Goal: Task Accomplishment & Management: Manage account settings

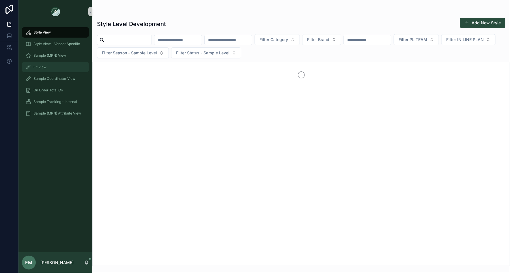
click at [51, 64] on div "Fit View" at bounding box center [55, 66] width 60 height 9
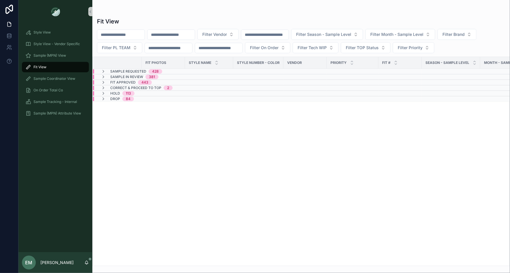
click at [163, 70] on div "Sample Requested 428" at bounding box center [131, 71] width 75 height 5
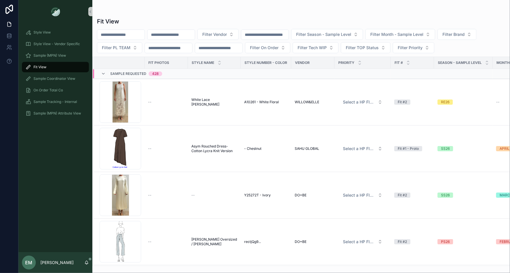
click at [169, 73] on div "Sample Requested 428" at bounding box center [167, 73] width 148 height 9
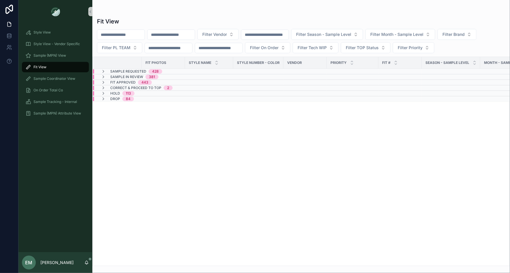
click at [161, 75] on div "Sample In Review 381" at bounding box center [129, 76] width 71 height 5
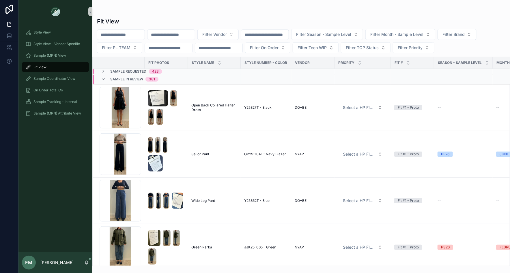
click at [165, 77] on div "Sample In Review 381" at bounding box center [129, 78] width 71 height 9
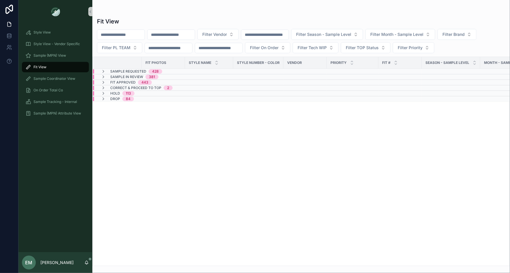
click at [179, 87] on div "Correct & Proceed to TOP 2" at bounding box center [136, 87] width 85 height 5
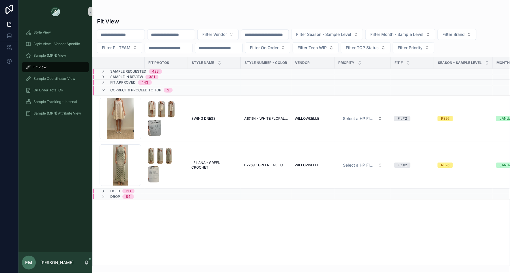
click at [180, 90] on div "Correct & Proceed to TOP 2" at bounding box center [167, 89] width 148 height 9
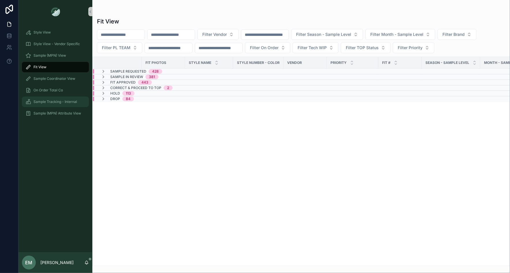
click at [51, 103] on span "Sample Tracking - Internal" at bounding box center [55, 101] width 44 height 5
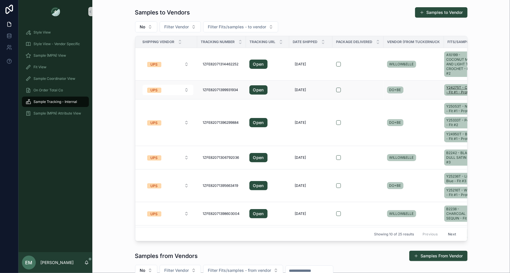
click at [454, 88] on span "Y24275T - Coral - Fit #1 - Proto" at bounding box center [461, 89] width 29 height 9
click at [432, 90] on div "DO+BE" at bounding box center [413, 89] width 53 height 9
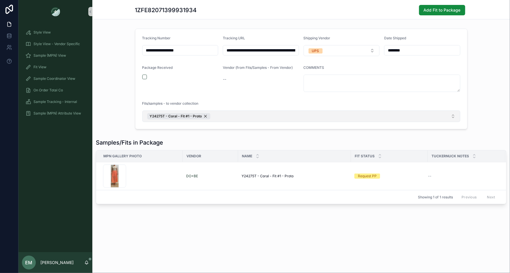
click at [222, 115] on button "Y24275T - Coral - Fit #1 - Proto" at bounding box center [301, 116] width 318 height 12
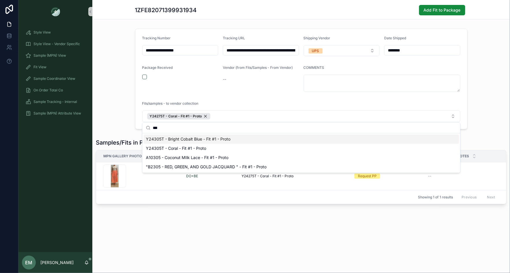
type input "***"
click at [228, 141] on span "Y24305T - Bright Cobalt Blue - Fit #1 - Proto" at bounding box center [188, 139] width 85 height 6
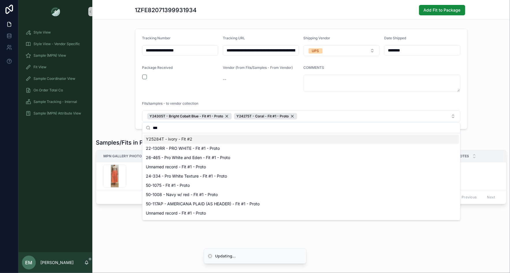
click at [111, 99] on div "**********" at bounding box center [301, 78] width 418 height 105
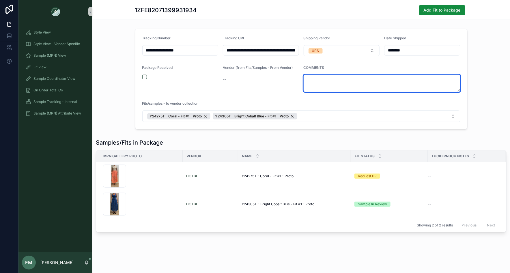
click at [341, 83] on textarea at bounding box center [382, 82] width 157 height 17
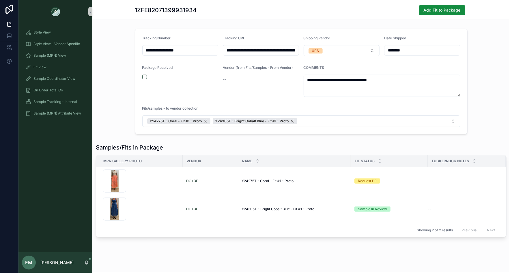
click at [115, 100] on div "**********" at bounding box center [301, 81] width 418 height 110
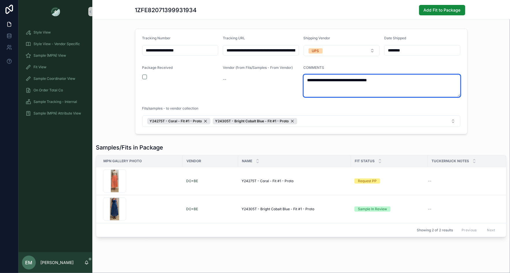
click at [306, 79] on textarea "**********" at bounding box center [382, 85] width 157 height 22
type textarea "**********"
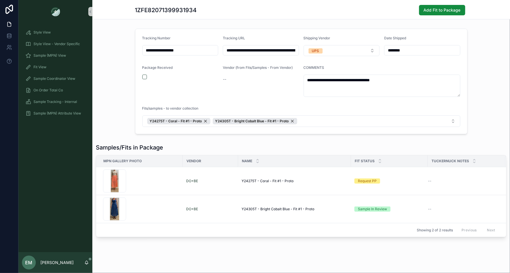
click at [106, 85] on div "**********" at bounding box center [301, 81] width 418 height 110
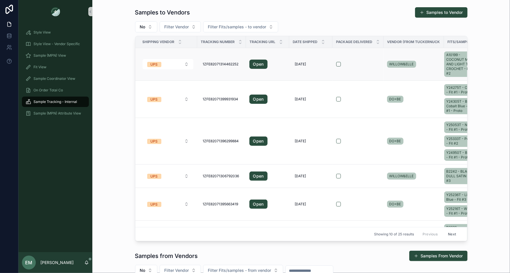
click at [370, 61] on form at bounding box center [358, 63] width 44 height 5
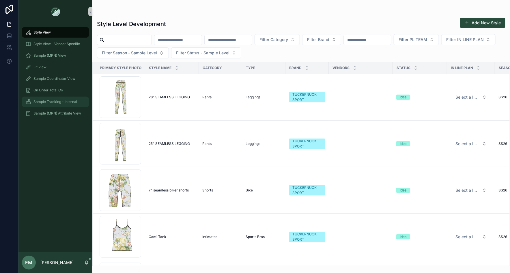
click at [44, 103] on span "Sample Tracking - Internal" at bounding box center [55, 101] width 44 height 5
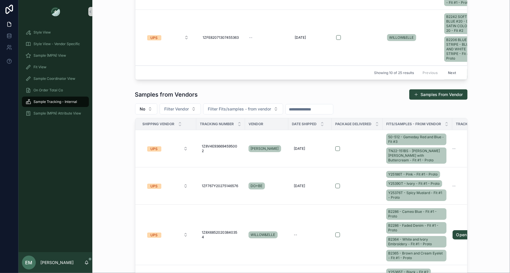
scroll to position [167, 0]
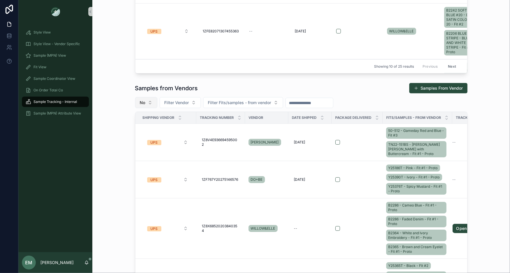
click at [147, 102] on button "No" at bounding box center [146, 102] width 22 height 11
click at [135, 127] on div "----" at bounding box center [145, 125] width 69 height 9
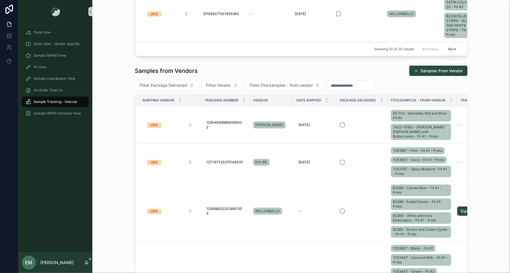
scroll to position [186, 0]
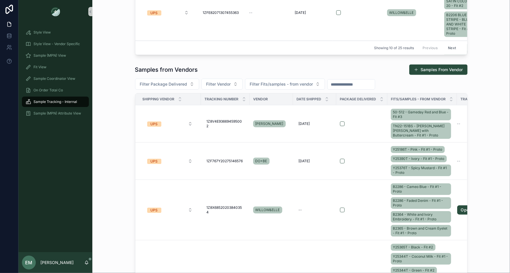
click at [226, 98] on span "Tracking Number" at bounding box center [222, 99] width 34 height 5
click at [175, 81] on span "Filter Package Delivered" at bounding box center [163, 84] width 47 height 6
click at [225, 83] on span "Filter Vendor" at bounding box center [218, 84] width 25 height 6
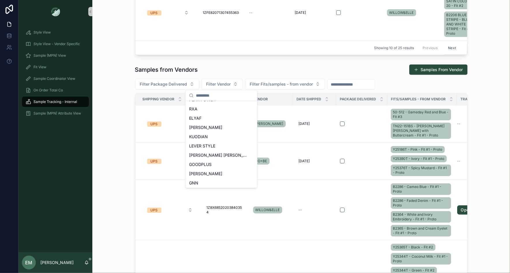
scroll to position [257, 0]
click at [209, 173] on div "NYAP" at bounding box center [221, 172] width 69 height 9
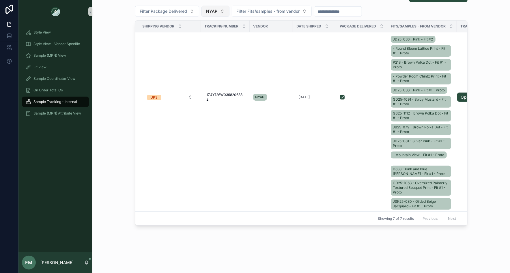
click at [216, 12] on span "NYAP" at bounding box center [211, 11] width 11 height 6
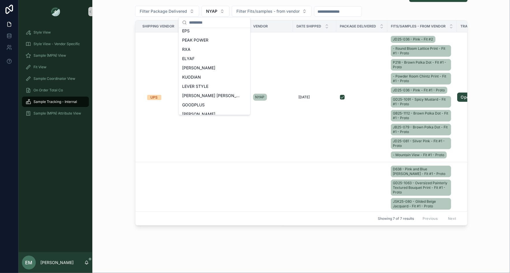
scroll to position [266, 0]
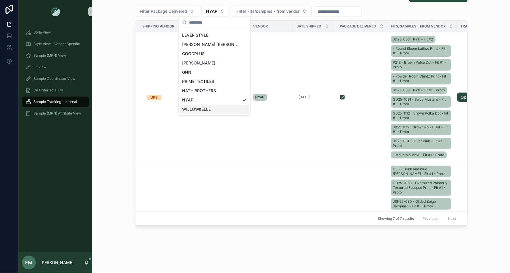
click at [208, 107] on span "WILLOW&ELLE" at bounding box center [196, 109] width 29 height 6
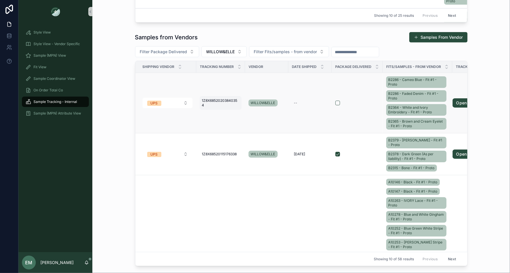
click at [212, 99] on span "1Z8X68520203840354" at bounding box center [220, 102] width 37 height 9
click at [232, 109] on input "**********" at bounding box center [230, 108] width 55 height 8
click at [109, 88] on div "Samples from Vendors Samples From Vendor Filter Package Delivered WILLOW&ELLE F…" at bounding box center [301, 148] width 409 height 238
click at [218, 53] on span "WILLOW&ELLE" at bounding box center [220, 52] width 29 height 6
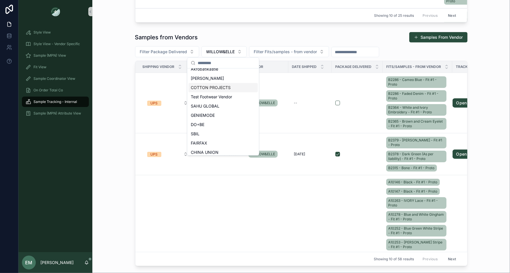
scroll to position [90, 0]
click at [210, 123] on div "DO+BE" at bounding box center [223, 122] width 69 height 9
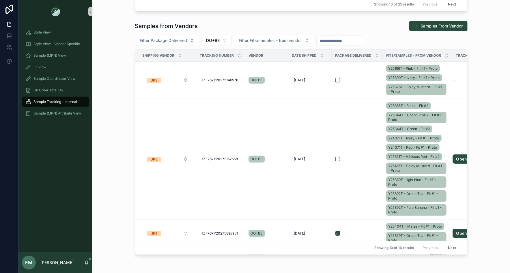
scroll to position [257, 0]
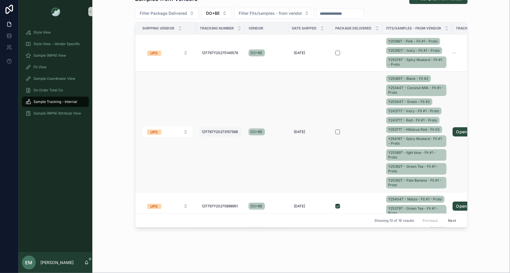
click at [225, 131] on span "1ZF767Y20273157568" at bounding box center [220, 131] width 36 height 5
click at [225, 138] on input "**********" at bounding box center [230, 139] width 55 height 8
click at [116, 98] on div "Samples from Vendors Samples From Vendor Filter Package Delivered DO+BE Filter …" at bounding box center [301, 110] width 409 height 238
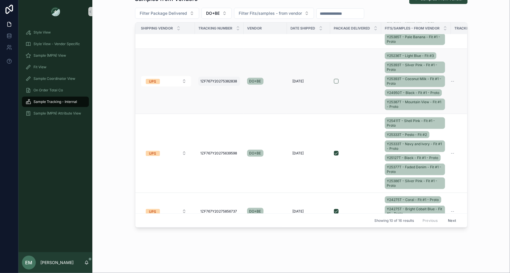
scroll to position [306, 0]
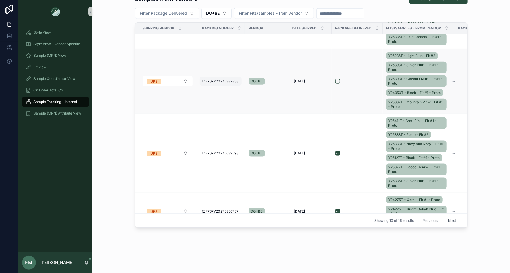
click at [224, 79] on span "1ZF767Y20275382838" at bounding box center [220, 81] width 37 height 5
click at [222, 90] on input "**********" at bounding box center [230, 87] width 55 height 8
click at [116, 100] on div "Samples from Vendors Samples From Vendor Filter Package Delivered DO+BE Filter …" at bounding box center [301, 110] width 409 height 238
click at [364, 68] on td at bounding box center [357, 81] width 51 height 65
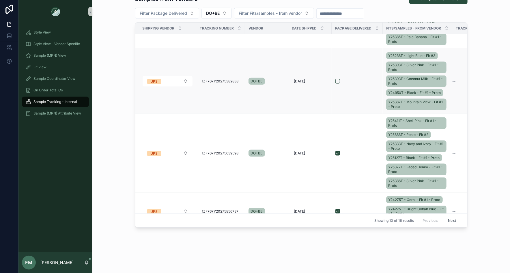
click at [381, 80] on td at bounding box center [357, 81] width 51 height 65
click at [376, 80] on div at bounding box center [357, 81] width 44 height 5
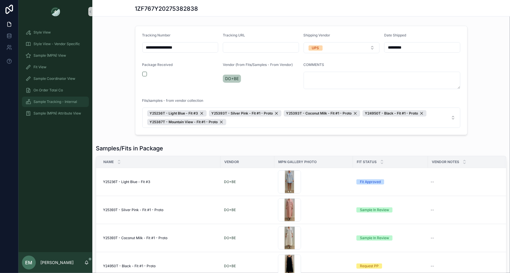
click at [61, 102] on span "Sample Tracking - Internal" at bounding box center [55, 101] width 44 height 5
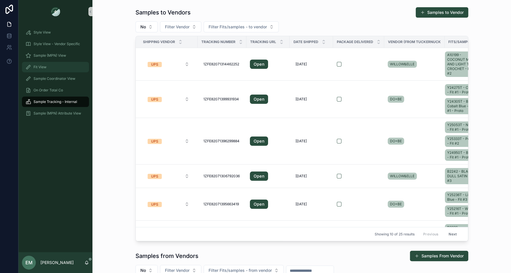
click at [59, 65] on div "Fit View" at bounding box center [55, 66] width 60 height 9
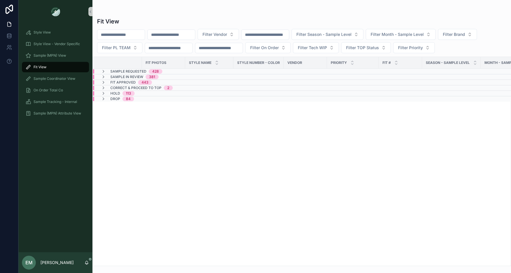
click at [170, 75] on div "Sample In Review 381" at bounding box center [163, 76] width 140 height 5
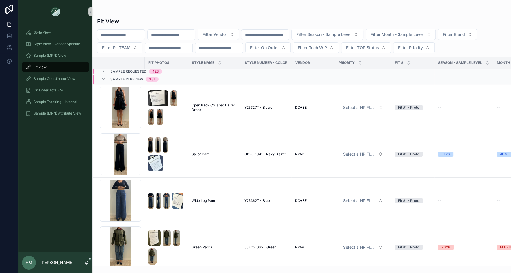
click at [168, 78] on div "Sample In Review 381" at bounding box center [167, 78] width 148 height 9
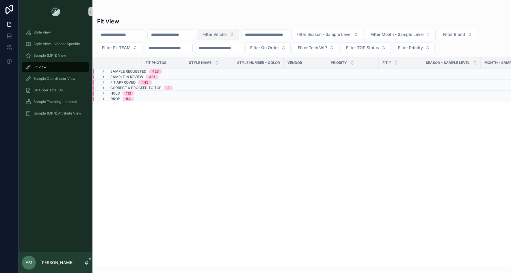
click at [227, 33] on span "Filter Vendor" at bounding box center [214, 34] width 25 height 6
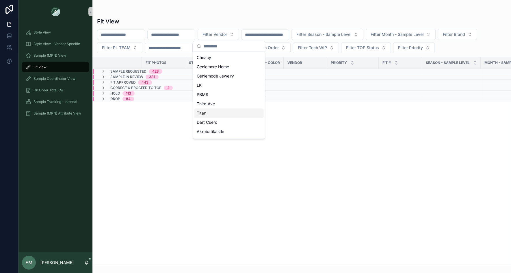
scroll to position [257, 0]
click at [220, 123] on div "NYAP" at bounding box center [228, 123] width 69 height 9
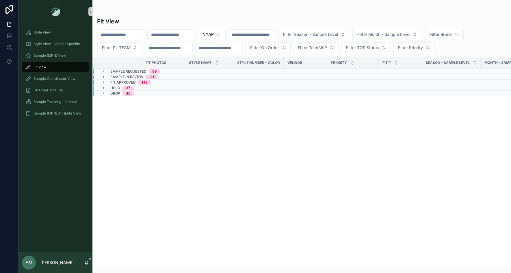
click at [163, 74] on div "Sample In Review 121" at bounding box center [129, 76] width 70 height 5
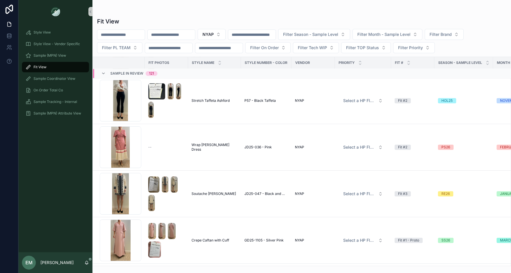
scroll to position [575, 0]
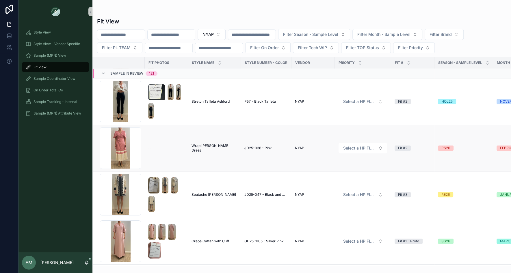
click at [213, 141] on td "Wrap Mitchell Dress Wrap Mitchell Dress" at bounding box center [214, 148] width 53 height 46
click at [211, 145] on span "Wrap Mitchell Dress" at bounding box center [214, 147] width 46 height 9
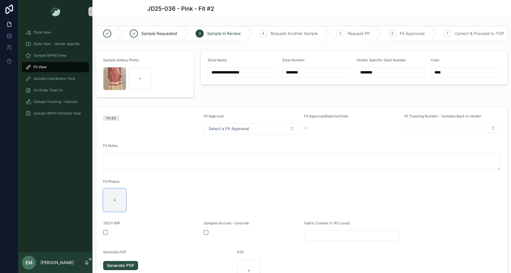
click at [120, 200] on div at bounding box center [114, 199] width 23 height 23
type input "**********"
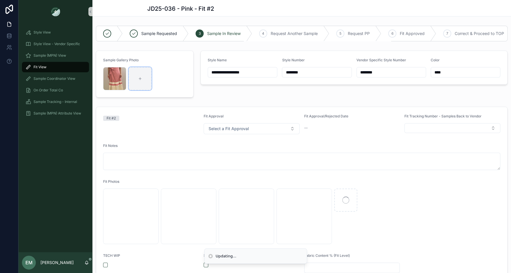
click at [137, 80] on div at bounding box center [139, 78] width 23 height 23
type input "**********"
click at [116, 71] on icon "button" at bounding box center [115, 71] width 3 height 0
click at [128, 60] on icon "button" at bounding box center [127, 61] width 5 height 5
click at [297, 96] on div "**********" at bounding box center [354, 73] width 314 height 51
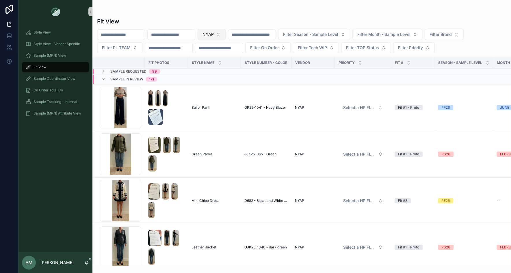
click at [214, 36] on span "NYAP" at bounding box center [207, 34] width 11 height 6
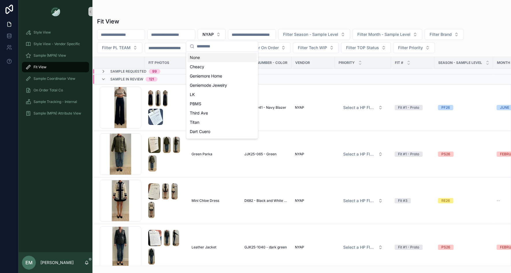
click at [217, 55] on div "None" at bounding box center [221, 57] width 69 height 9
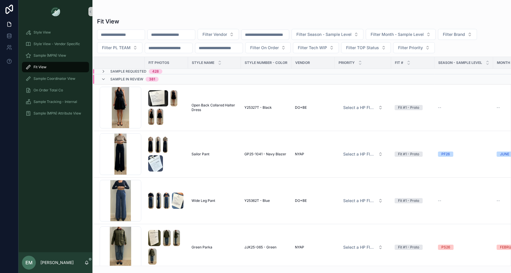
click at [180, 35] on input "text" at bounding box center [171, 35] width 47 height 8
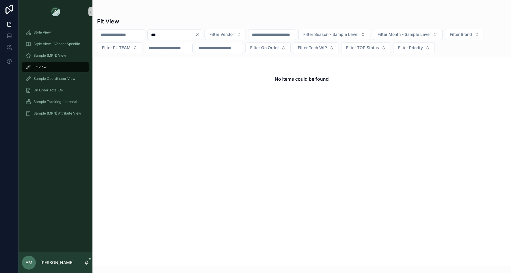
type input "***"
click at [200, 33] on icon "Clear" at bounding box center [197, 34] width 5 height 5
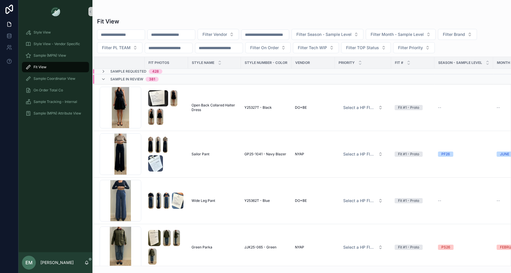
click at [172, 29] on div "Filter Vendor Filter Season - Sample Level Filter Month - Sample Level Filter B…" at bounding box center [301, 41] width 418 height 24
click at [189, 78] on div "Sample In Review 381" at bounding box center [167, 78] width 148 height 9
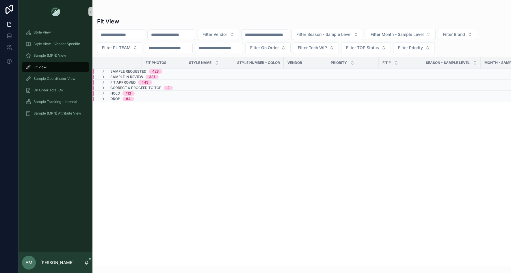
click at [181, 33] on input "text" at bounding box center [171, 35] width 47 height 8
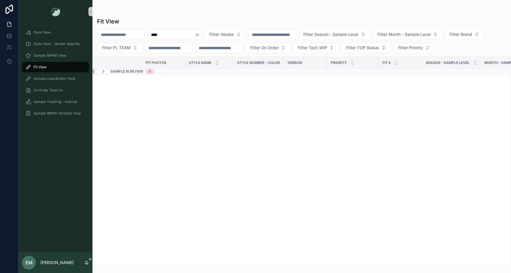
type input "****"
click at [183, 71] on div "Sample In Review 1" at bounding box center [163, 71] width 140 height 5
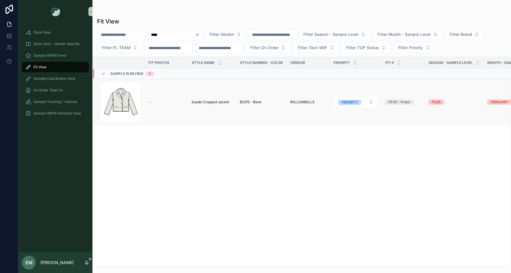
click at [204, 102] on span "Suede Cropped Jacket" at bounding box center [210, 102] width 38 height 5
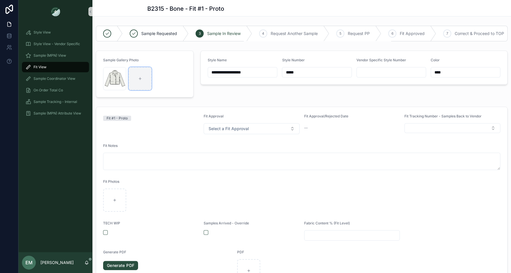
scroll to position [33, 0]
click at [140, 84] on div at bounding box center [139, 78] width 23 height 23
type input "**********"
click at [114, 72] on icon "button" at bounding box center [115, 72] width 5 height 5
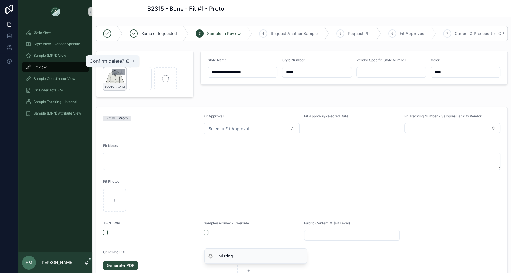
click at [127, 61] on icon "button" at bounding box center [127, 61] width 5 height 5
click at [115, 198] on icon at bounding box center [115, 200] width 4 height 4
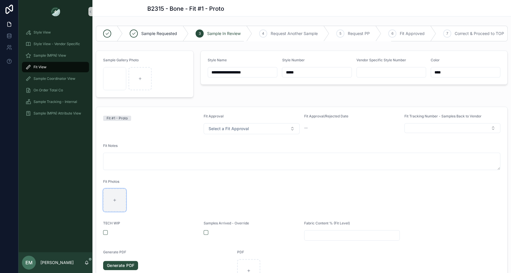
type input "**********"
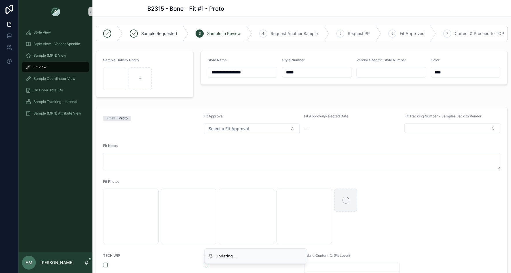
click at [301, 92] on div "**********" at bounding box center [354, 73] width 314 height 51
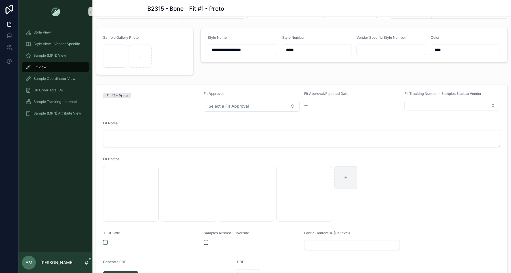
scroll to position [0, 0]
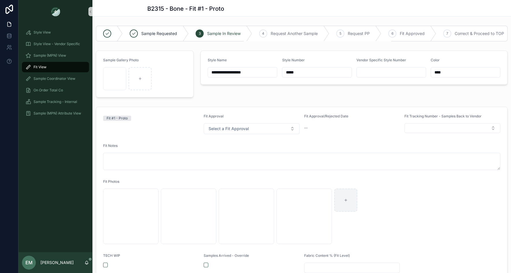
click at [256, 92] on div "**********" at bounding box center [354, 73] width 314 height 51
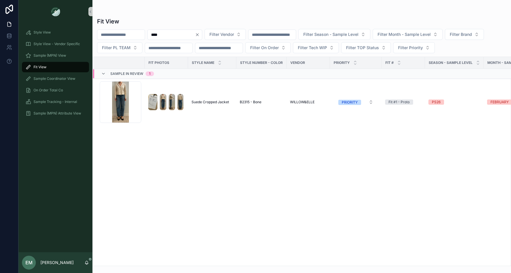
click at [200, 33] on icon "Clear" at bounding box center [197, 34] width 5 height 5
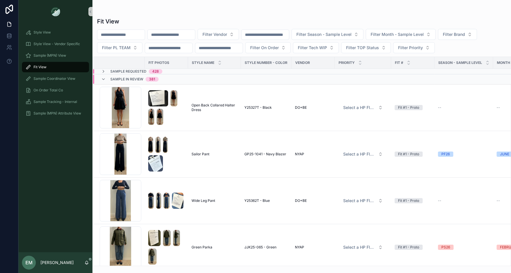
click at [172, 78] on div "Sample In Review 381" at bounding box center [167, 78] width 148 height 9
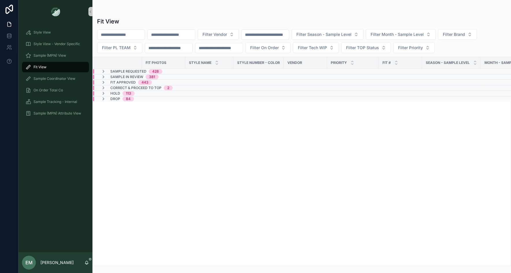
click at [163, 75] on div "Sample In Review 381" at bounding box center [129, 76] width 71 height 5
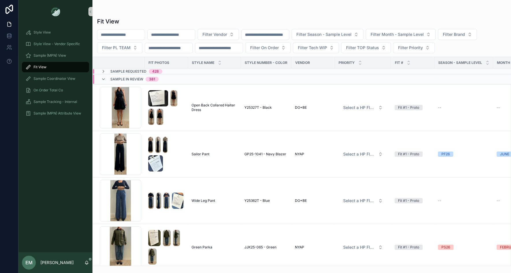
click at [165, 78] on div "Sample In Review 381" at bounding box center [129, 78] width 71 height 9
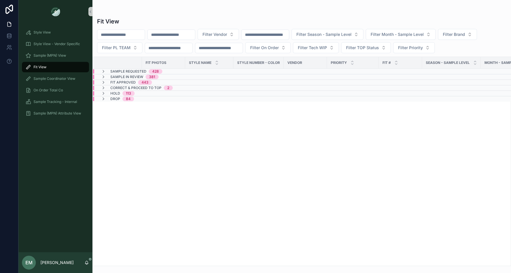
click at [165, 71] on div "Sample Requested 428" at bounding box center [131, 71] width 75 height 5
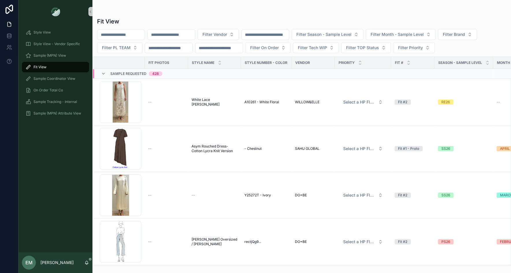
click at [168, 71] on div "Sample Requested 428" at bounding box center [131, 73] width 75 height 9
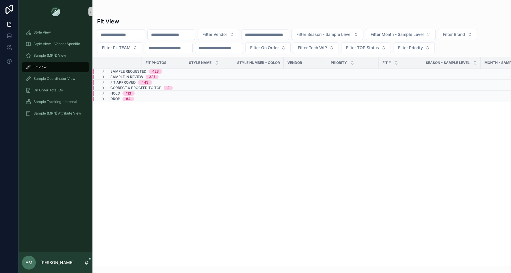
click at [160, 76] on div "Sample In Review 381" at bounding box center [129, 76] width 71 height 5
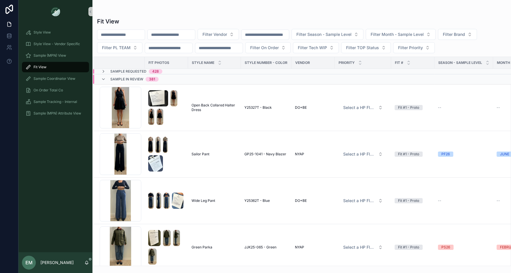
click at [169, 72] on div "Sample Requested 428" at bounding box center [131, 71] width 75 height 5
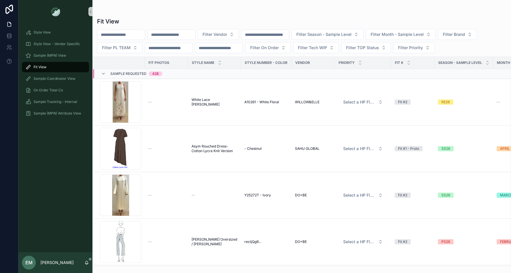
click at [184, 32] on input "text" at bounding box center [171, 35] width 47 height 8
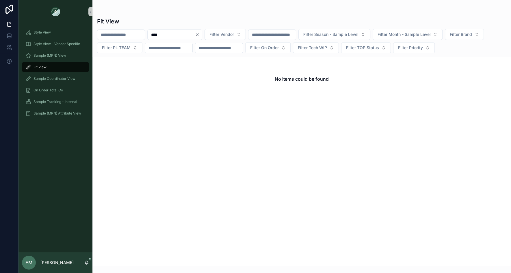
type input "****"
click at [200, 33] on icon "Clear" at bounding box center [197, 34] width 5 height 5
click at [210, 20] on div "Fit View" at bounding box center [301, 21] width 409 height 8
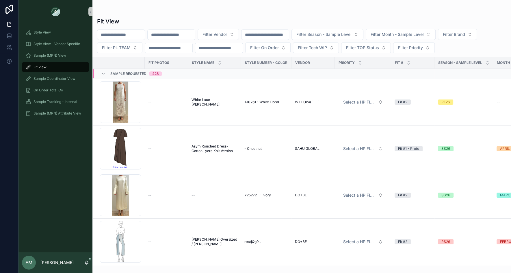
click at [235, 13] on div at bounding box center [301, 11] width 409 height 5
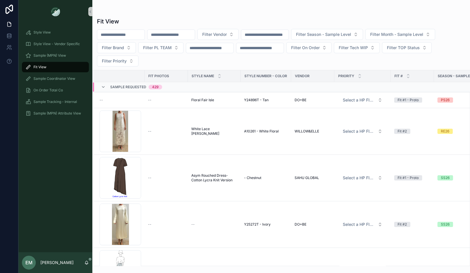
click at [188, 32] on input "text" at bounding box center [171, 35] width 47 height 8
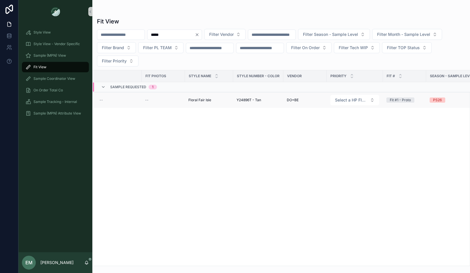
type input "*****"
click at [247, 98] on span "Y24896T - Tan" at bounding box center [249, 100] width 25 height 5
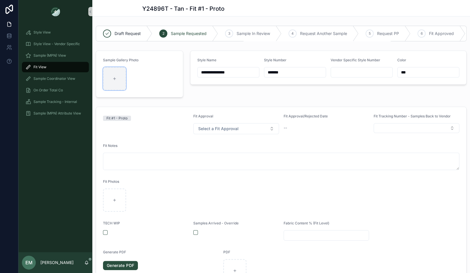
click at [117, 85] on div at bounding box center [114, 78] width 23 height 23
type input "**********"
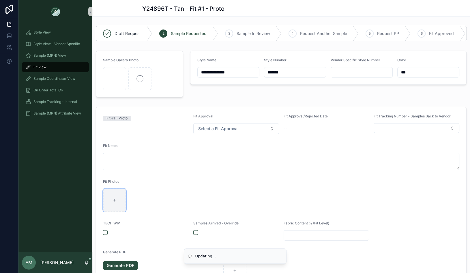
click at [115, 203] on div at bounding box center [114, 199] width 23 height 23
type input "**********"
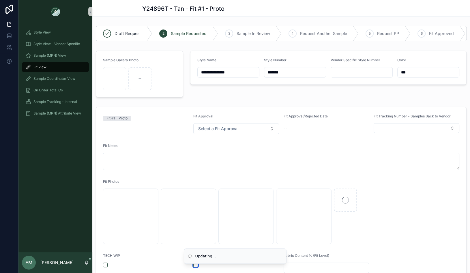
click at [195, 263] on button "button" at bounding box center [195, 264] width 5 height 5
click at [276, 96] on div "**********" at bounding box center [329, 73] width 284 height 51
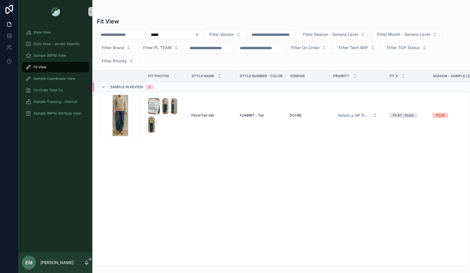
click at [200, 36] on icon "Clear" at bounding box center [197, 34] width 5 height 5
click at [226, 35] on span "Filter Vendor" at bounding box center [214, 34] width 25 height 6
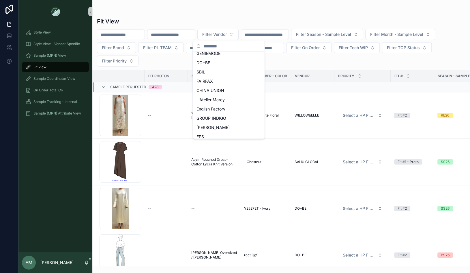
scroll to position [132, 0]
click at [214, 54] on div "DO+BE" at bounding box center [228, 55] width 69 height 9
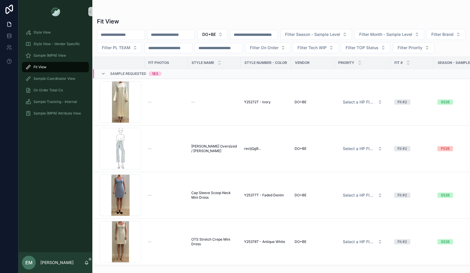
click at [135, 76] on span "Sample Requested" at bounding box center [128, 73] width 36 height 5
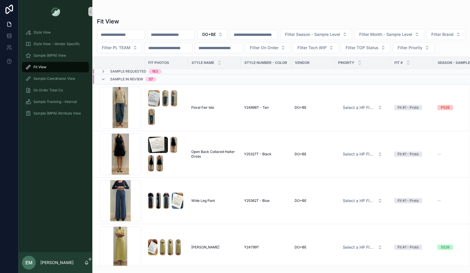
click at [190, 32] on input "text" at bounding box center [171, 35] width 47 height 8
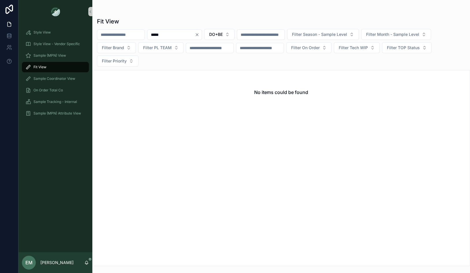
drag, startPoint x: 162, startPoint y: 36, endPoint x: 180, endPoint y: 36, distance: 17.6
click at [180, 36] on input "*****" at bounding box center [171, 35] width 47 height 8
type input "*"
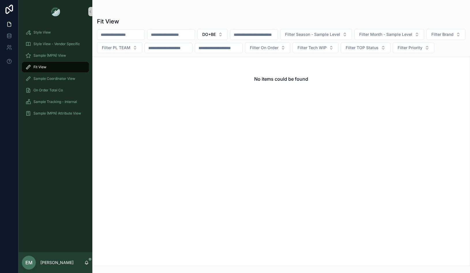
click at [114, 32] on input "text" at bounding box center [120, 35] width 47 height 8
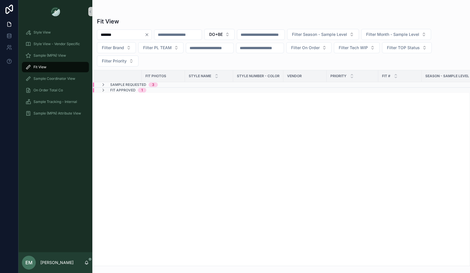
type input "*******"
click at [129, 84] on span "Sample Requested" at bounding box center [128, 84] width 36 height 5
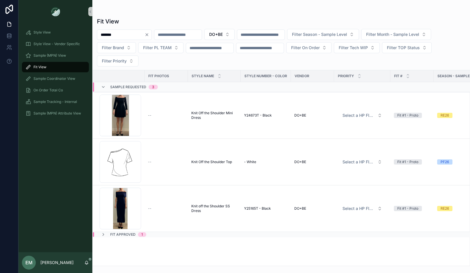
click at [172, 235] on div "Fit Approved 1" at bounding box center [167, 234] width 148 height 5
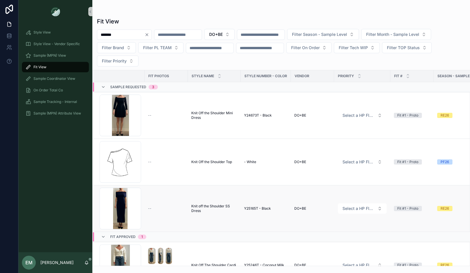
scroll to position [21, 0]
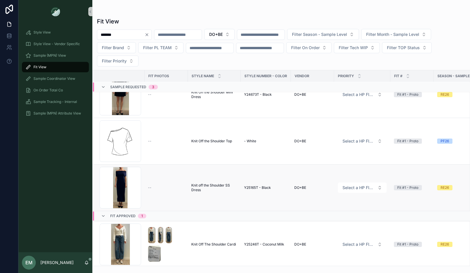
click at [206, 187] on span "Knit off the Shoulder SS Dress" at bounding box center [214, 187] width 46 height 9
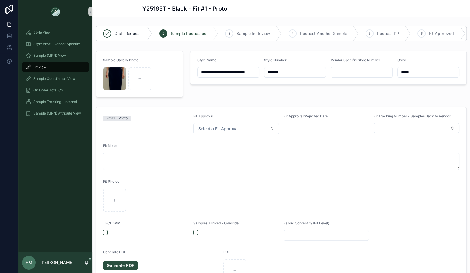
click at [67, 69] on div "Fit View" at bounding box center [55, 66] width 60 height 9
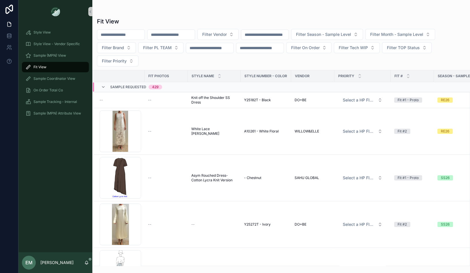
click at [171, 35] on input "text" at bounding box center [171, 35] width 47 height 8
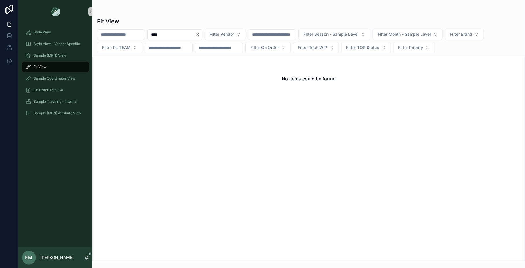
type input "****"
click at [136, 36] on input "text" at bounding box center [120, 35] width 47 height 8
drag, startPoint x: 166, startPoint y: 36, endPoint x: 146, endPoint y: 36, distance: 20.5
click at [146, 36] on div "**** Filter Vendor Filter Season - Sample Level Filter Month - Sample Level Fil…" at bounding box center [308, 41] width 432 height 24
click at [125, 35] on input "text" at bounding box center [120, 35] width 47 height 8
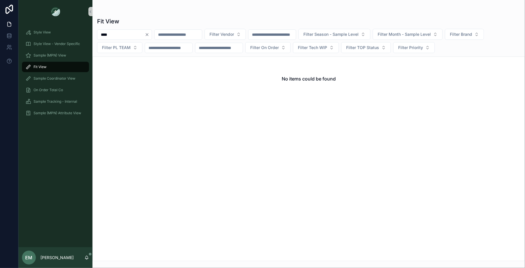
drag, startPoint x: 120, startPoint y: 36, endPoint x: 104, endPoint y: 36, distance: 16.5
click at [104, 36] on input "****" at bounding box center [120, 35] width 47 height 8
type input "*"
type input "*****"
click at [61, 33] on div "Style View" at bounding box center [55, 32] width 60 height 9
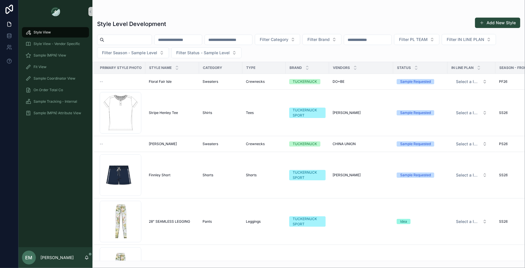
click at [188, 40] on input "text" at bounding box center [177, 40] width 47 height 8
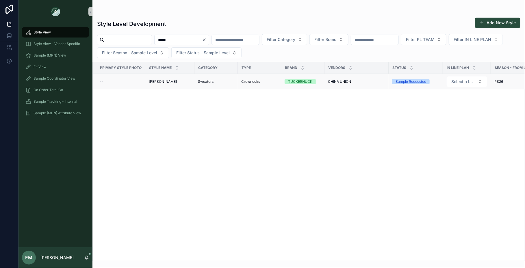
type input "*****"
click at [245, 81] on span "Crewnecks" at bounding box center [250, 81] width 19 height 5
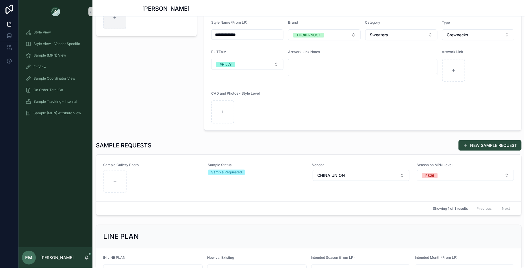
scroll to position [68, 0]
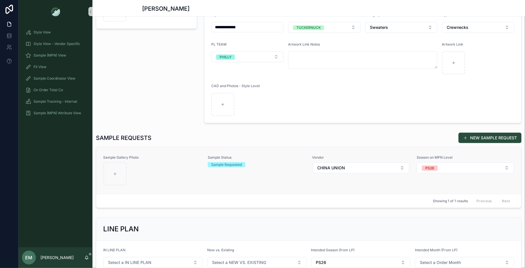
click at [153, 182] on div at bounding box center [151, 174] width 97 height 23
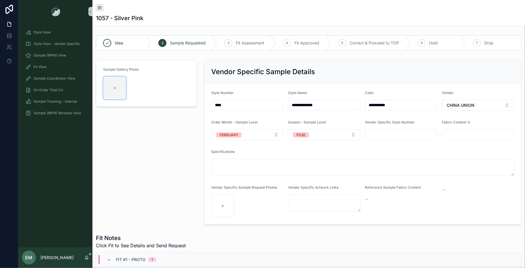
click at [111, 87] on div at bounding box center [114, 88] width 23 height 23
type input "**********"
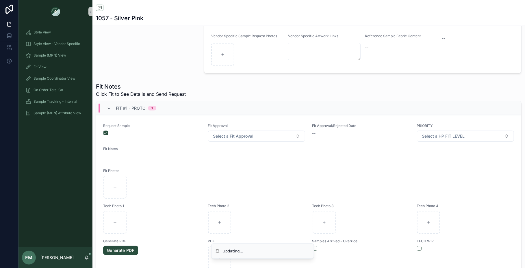
scroll to position [160, 0]
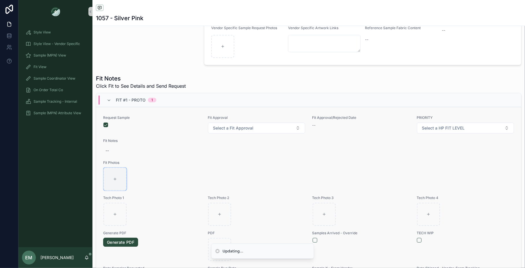
click at [117, 177] on div at bounding box center [114, 179] width 23 height 23
type input "**********"
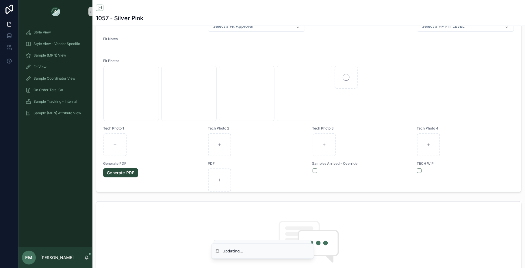
scroll to position [259, 0]
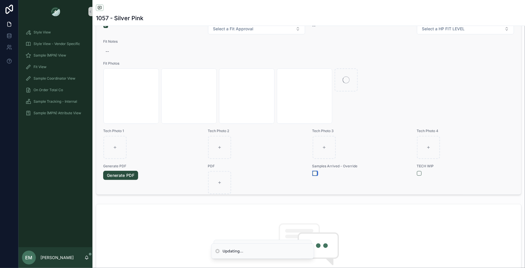
click at [314, 171] on button "button" at bounding box center [314, 173] width 5 height 5
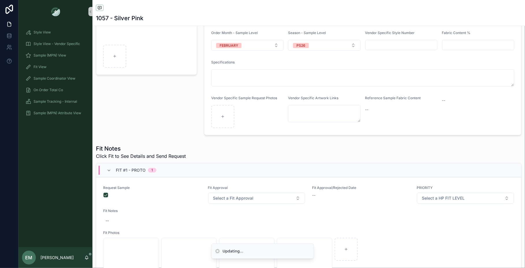
scroll to position [55, 0]
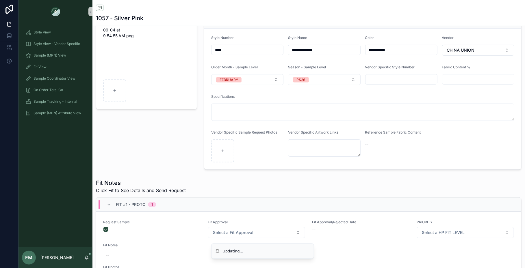
click at [315, 179] on div "Fit Notes Click Fit to See Details and Send Request" at bounding box center [308, 186] width 425 height 15
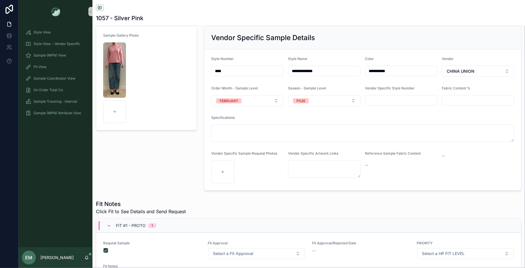
scroll to position [32, 0]
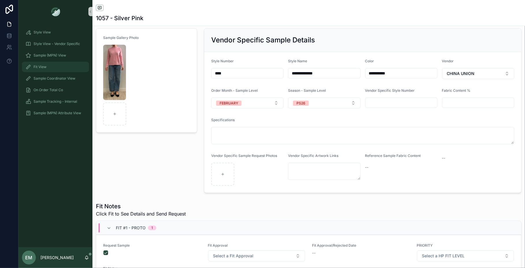
click at [46, 63] on div "Fit View" at bounding box center [55, 66] width 60 height 9
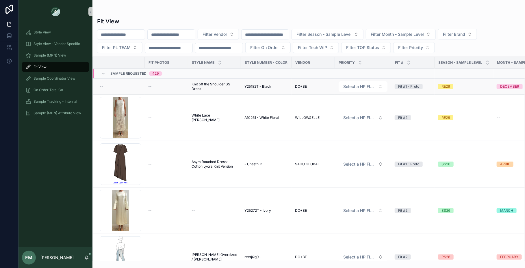
click at [198, 84] on span "Knit off the Shoulder SS Dress" at bounding box center [214, 86] width 46 height 9
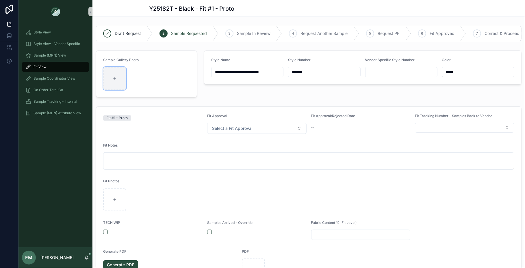
click at [115, 77] on icon at bounding box center [115, 79] width 4 height 4
type input "**********"
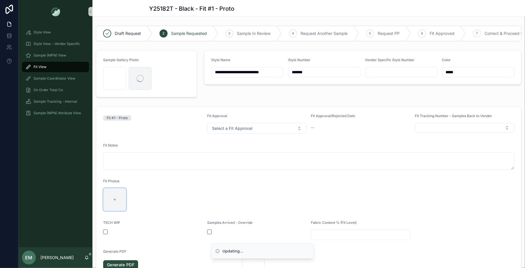
click at [113, 203] on div at bounding box center [114, 199] width 23 height 23
type input "**********"
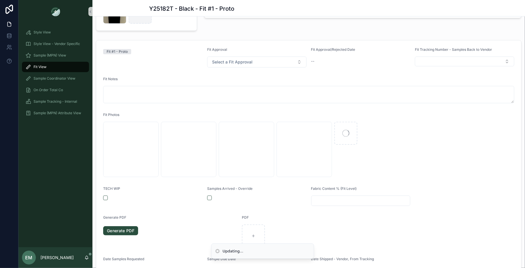
scroll to position [79, 0]
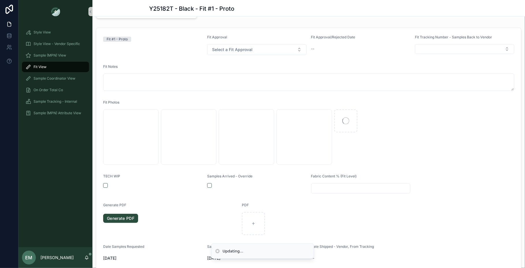
click at [209, 182] on div "Samples Arrived - Override" at bounding box center [256, 184] width 99 height 20
click at [209, 185] on button "button" at bounding box center [209, 185] width 5 height 5
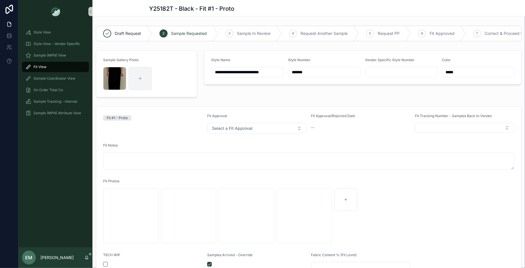
click at [205, 98] on div "**********" at bounding box center [362, 73] width 324 height 51
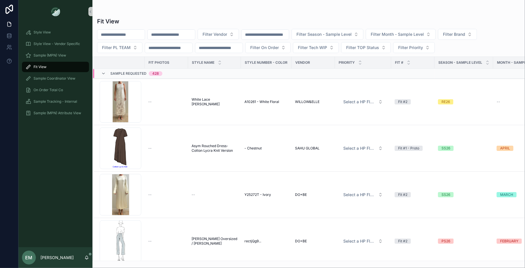
click at [169, 75] on div "Sample Requested 428" at bounding box center [167, 73] width 148 height 9
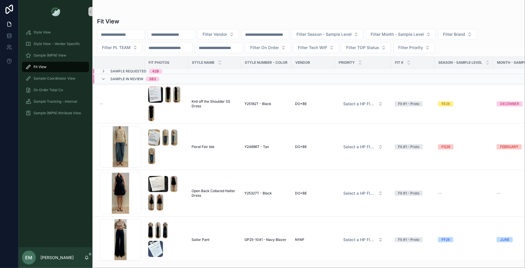
click at [178, 33] on input "text" at bounding box center [171, 35] width 47 height 8
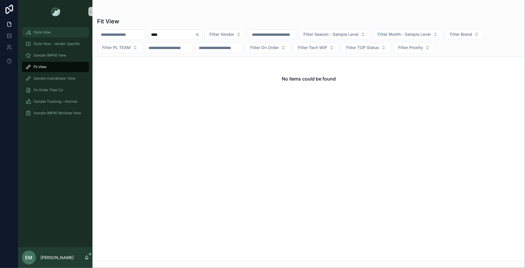
type input "****"
click at [45, 31] on span "Style View" at bounding box center [41, 32] width 17 height 5
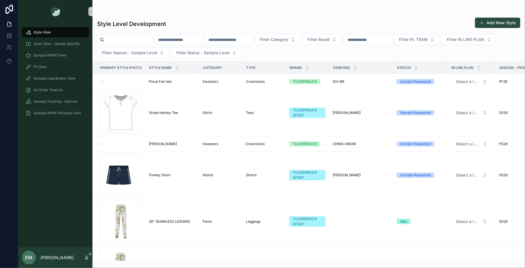
click at [176, 42] on input "text" at bounding box center [177, 40] width 47 height 8
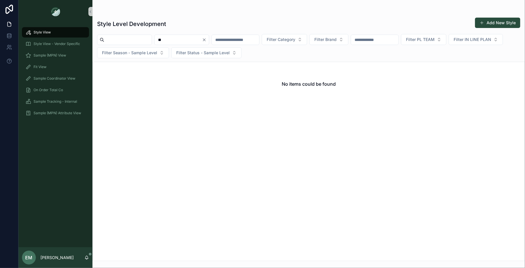
type input "*"
click at [193, 22] on div "Style Level Development Add New Style" at bounding box center [308, 23] width 423 height 13
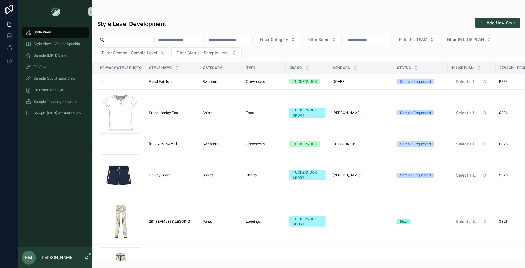
click at [232, 37] on input "text" at bounding box center [228, 40] width 47 height 8
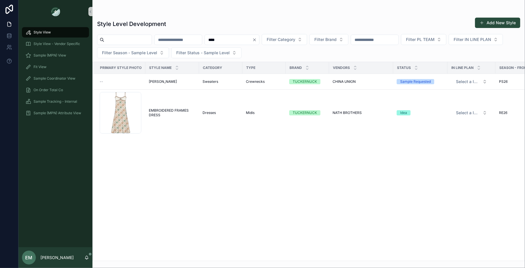
type input "****"
click at [222, 18] on div "Style Level Development Add New Style" at bounding box center [308, 23] width 423 height 13
click at [225, 79] on div "Sweaters" at bounding box center [220, 81] width 36 height 5
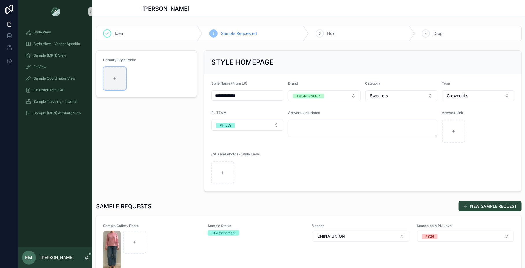
click at [122, 82] on div at bounding box center [114, 78] width 23 height 23
type input "**********"
click at [187, 159] on div "Primary Style Photo Screenshot 2025-09-04 at 9.54.55 AM .png" at bounding box center [146, 121] width 108 height 146
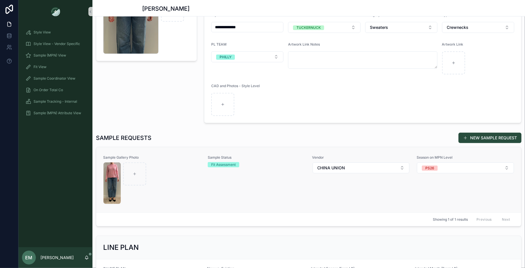
scroll to position [74, 0]
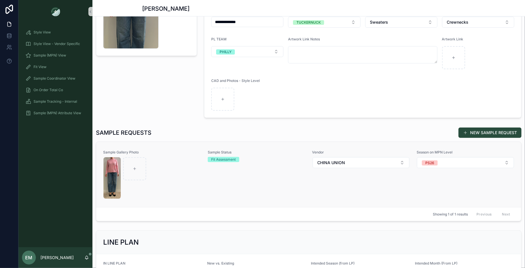
click at [195, 183] on div at bounding box center [151, 178] width 97 height 42
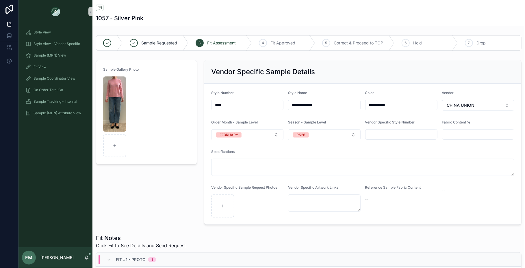
click at [204, 61] on div "Vendor Specific Sample Details" at bounding box center [362, 71] width 317 height 23
click at [200, 94] on div "Sample Gallery Photo" at bounding box center [146, 142] width 108 height 169
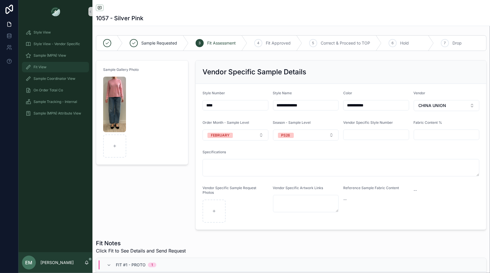
click at [59, 67] on div "Fit View" at bounding box center [55, 66] width 60 height 9
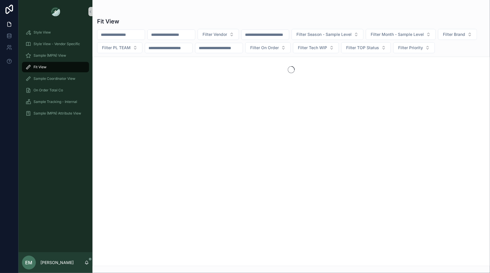
click at [135, 36] on input "text" at bounding box center [120, 35] width 47 height 8
type input "*"
click at [66, 31] on div "Style View" at bounding box center [55, 32] width 60 height 9
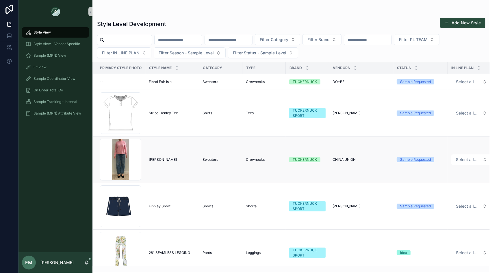
click at [195, 160] on div "[PERSON_NAME] [PERSON_NAME] Crewneck" at bounding box center [172, 159] width 47 height 5
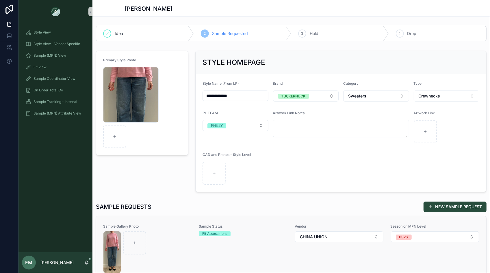
click at [215, 231] on div "Fit Assessment" at bounding box center [214, 233] width 25 height 5
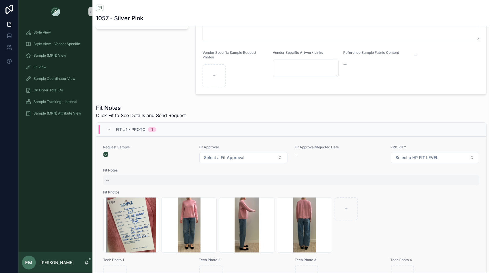
scroll to position [132, 0]
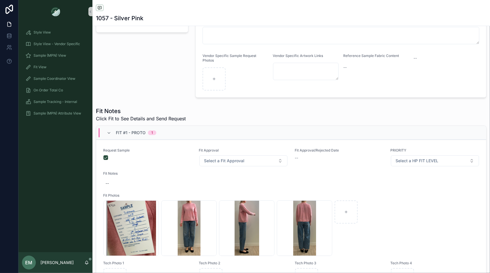
click at [129, 130] on span "Fit #1 - Proto" at bounding box center [131, 133] width 30 height 6
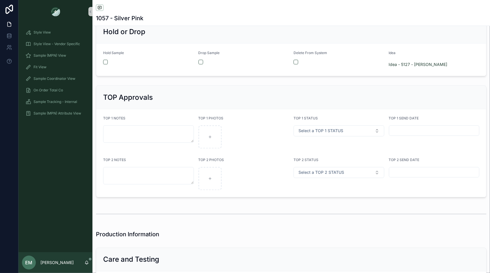
scroll to position [1040, 0]
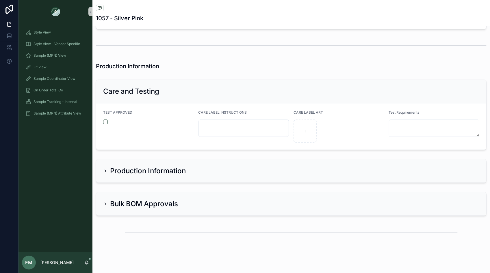
click at [196, 202] on div "Bulk BOM Approvals" at bounding box center [291, 203] width 376 height 9
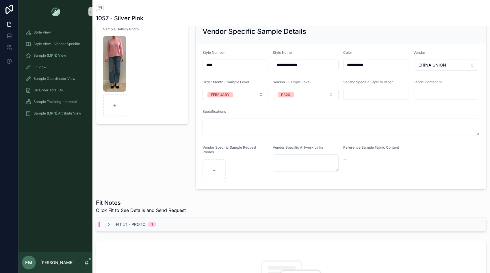
scroll to position [0, 0]
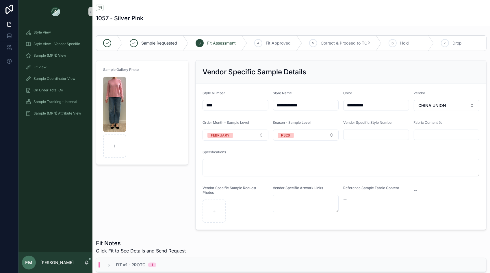
click at [192, 79] on div "**********" at bounding box center [341, 145] width 298 height 174
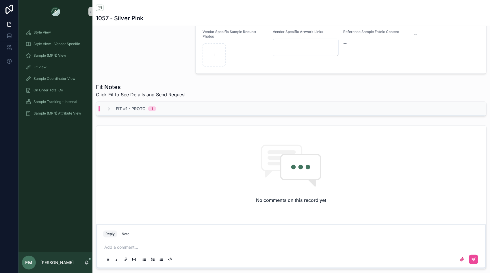
scroll to position [162, 0]
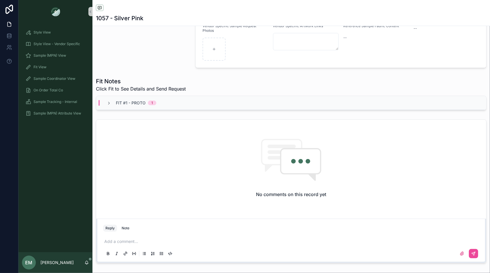
click at [188, 91] on div "Fit Notes Click Fit to See Details and Send Request Fit #1 - Proto 1" at bounding box center [291, 93] width 390 height 33
click at [188, 98] on div "Fit #1 - Proto 1" at bounding box center [291, 103] width 390 height 14
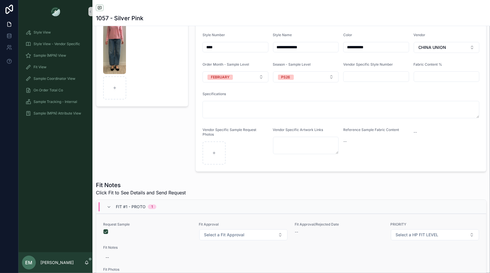
scroll to position [0, 0]
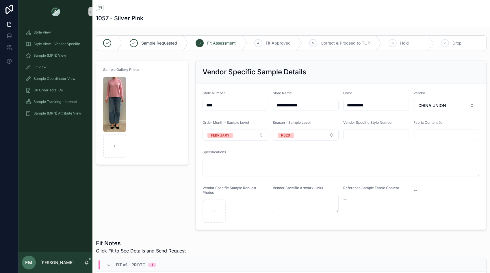
click at [190, 78] on div "Sample Gallery Photo" at bounding box center [141, 145] width 99 height 174
click at [431, 58] on div "**********" at bounding box center [341, 145] width 298 height 174
click at [154, 44] on span "Sample Requested" at bounding box center [159, 43] width 36 height 6
click at [134, 42] on icon at bounding box center [133, 43] width 3 height 2
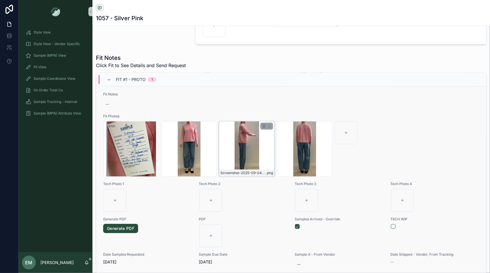
scroll to position [191, 0]
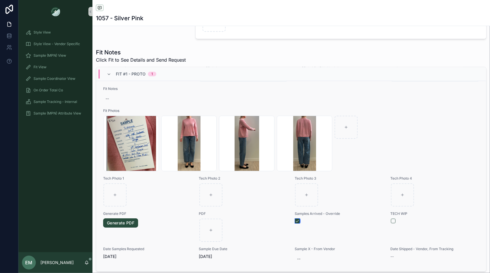
click at [297, 218] on button "button" at bounding box center [297, 220] width 5 height 5
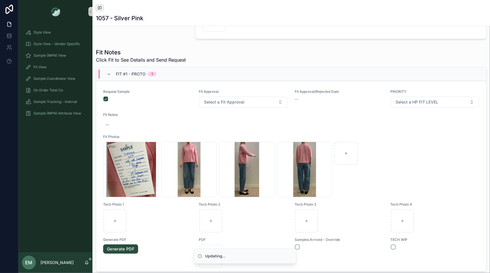
scroll to position [0, 0]
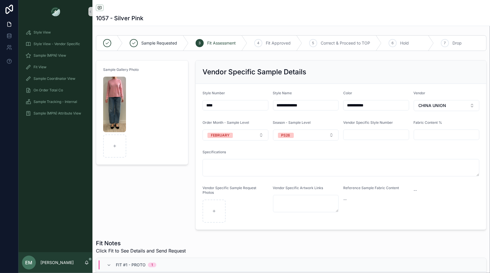
click at [191, 72] on div "Sample Gallery Photo" at bounding box center [141, 145] width 99 height 174
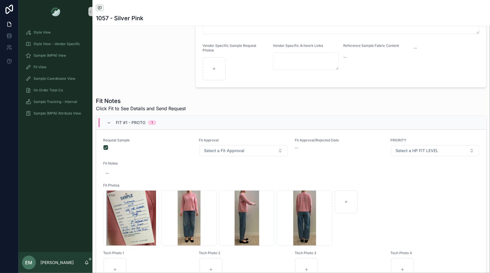
scroll to position [171, 0]
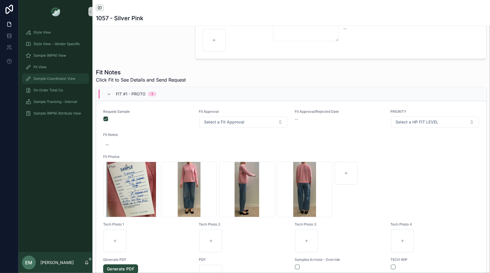
click at [62, 78] on span "Sample Coordinator View" at bounding box center [54, 78] width 42 height 5
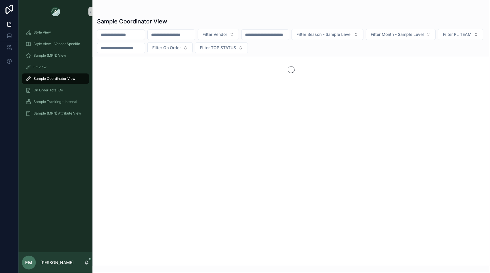
click at [132, 34] on input "text" at bounding box center [120, 35] width 47 height 8
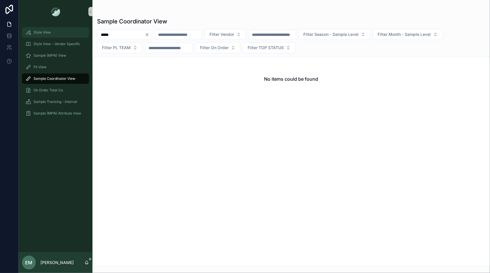
type input "*****"
click at [58, 34] on div "Style View" at bounding box center [55, 32] width 60 height 9
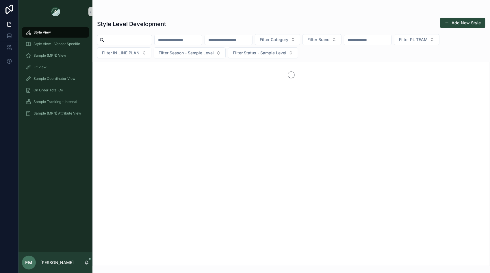
click at [131, 43] on input "text" at bounding box center [127, 40] width 47 height 8
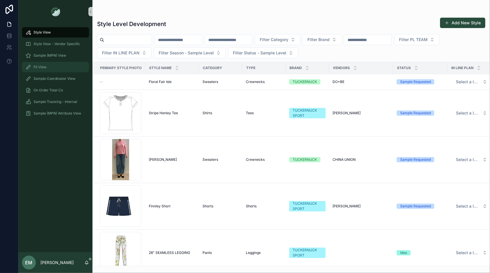
click at [59, 67] on div "Fit View" at bounding box center [55, 66] width 60 height 9
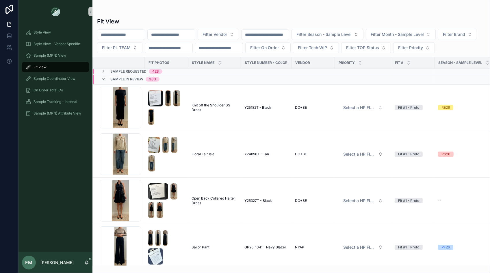
click at [128, 36] on input "text" at bounding box center [120, 35] width 47 height 8
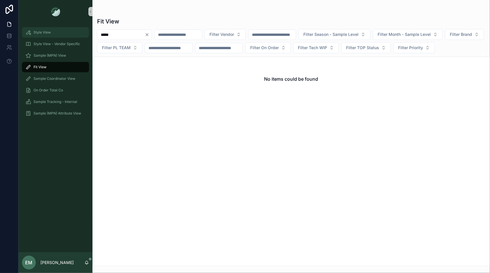
type input "*****"
click at [75, 32] on div "Style View" at bounding box center [55, 32] width 60 height 9
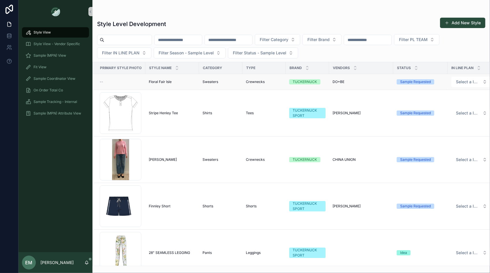
click at [164, 82] on span "Floral Fair Isle" at bounding box center [160, 81] width 23 height 5
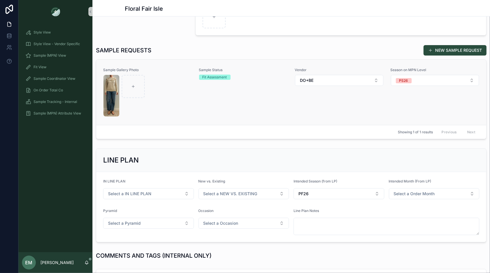
scroll to position [157, 0]
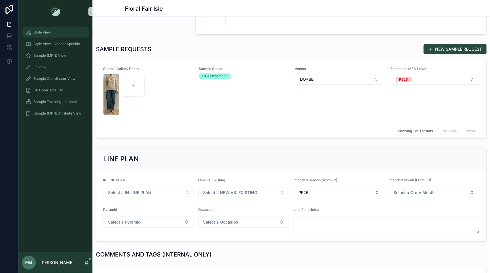
click at [65, 35] on div "Style View" at bounding box center [55, 32] width 60 height 9
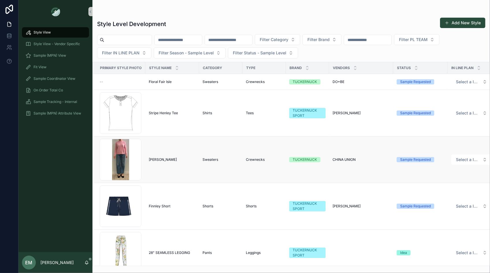
click at [165, 157] on span "[PERSON_NAME]" at bounding box center [163, 159] width 28 height 5
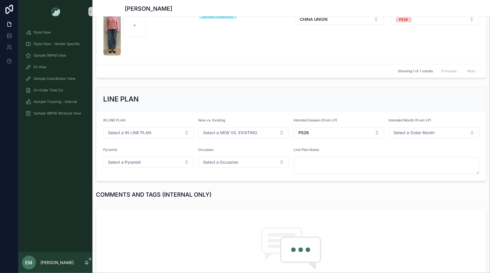
scroll to position [217, 0]
click at [166, 133] on button "Select a IN LINE PLAN" at bounding box center [148, 132] width 91 height 11
click at [177, 96] on div "LINE PLAN" at bounding box center [291, 98] width 376 height 9
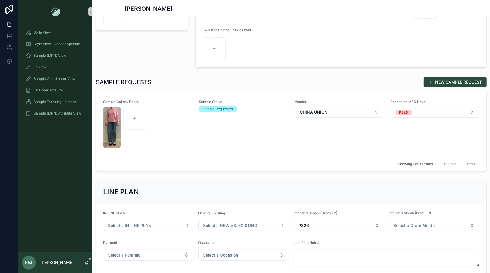
scroll to position [0, 0]
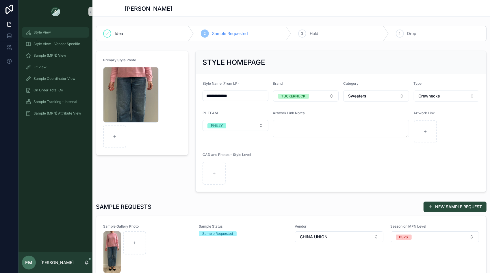
click at [58, 33] on div "Style View" at bounding box center [55, 32] width 60 height 9
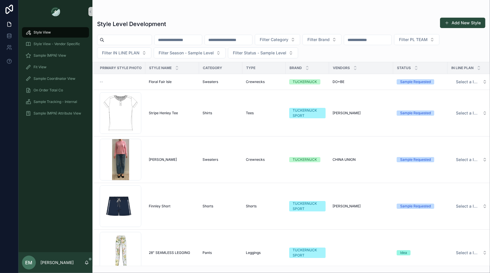
click at [234, 40] on input "text" at bounding box center [228, 40] width 47 height 8
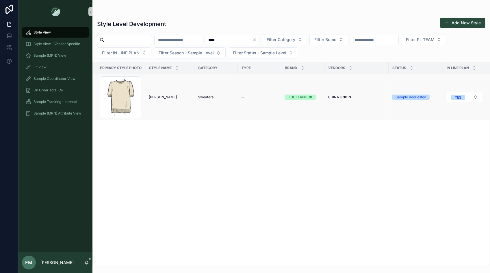
type input "****"
click at [207, 95] on span "Sweaters" at bounding box center [206, 97] width 16 height 5
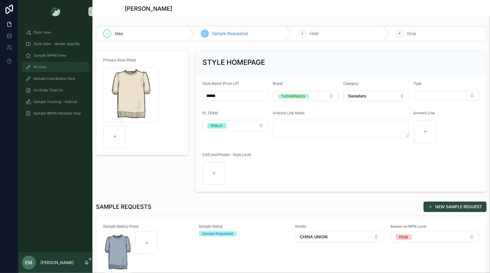
click at [50, 63] on div "Fit View" at bounding box center [55, 66] width 60 height 9
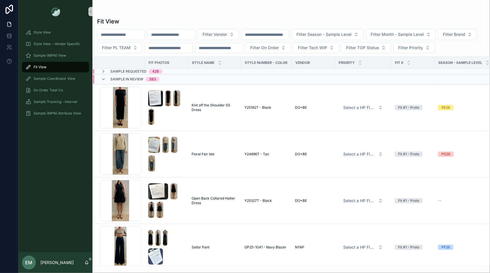
click at [156, 80] on span "383" at bounding box center [153, 79] width 14 height 5
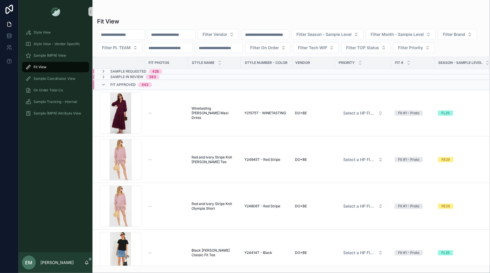
click at [155, 81] on div "Fit Approved 443" at bounding box center [126, 84] width 65 height 9
